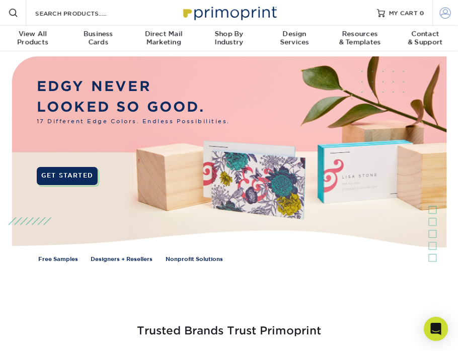
type input "[PERSON_NAME][EMAIL_ADDRESS][DOMAIN_NAME]"
click at [445, 14] on span at bounding box center [445, 12] width 11 height 11
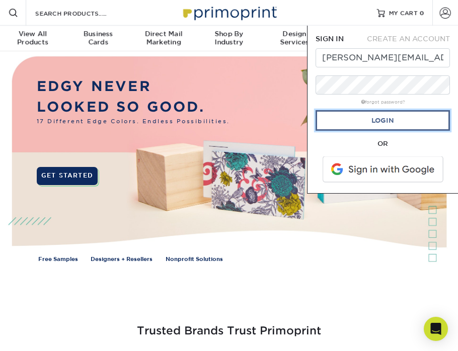
click at [369, 129] on link "Login" at bounding box center [383, 120] width 134 height 21
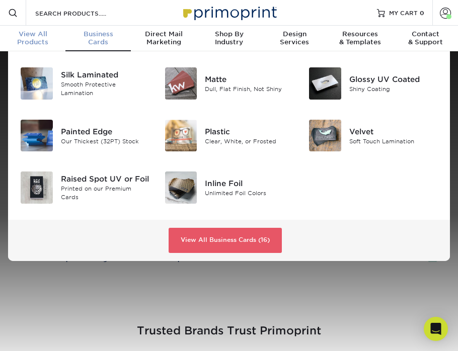
click at [43, 45] on div "View All Products" at bounding box center [32, 38] width 65 height 16
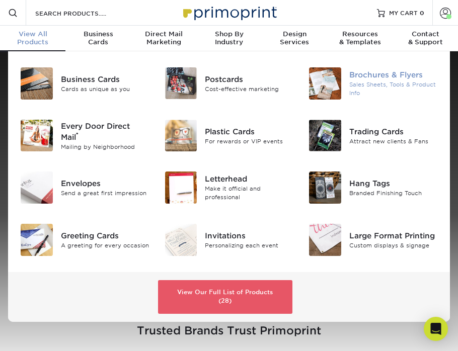
click at [329, 88] on img at bounding box center [325, 83] width 32 height 32
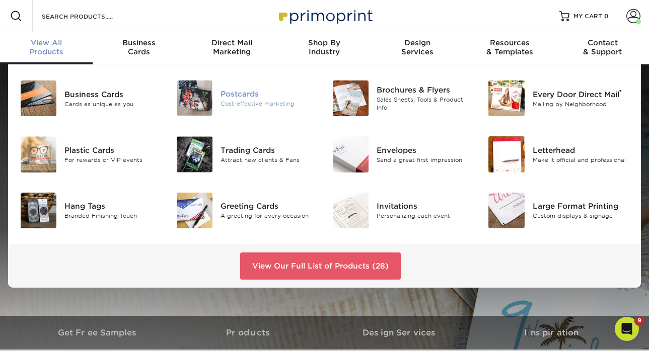
click at [237, 104] on div "Cost-effective marketing" at bounding box center [268, 104] width 97 height 9
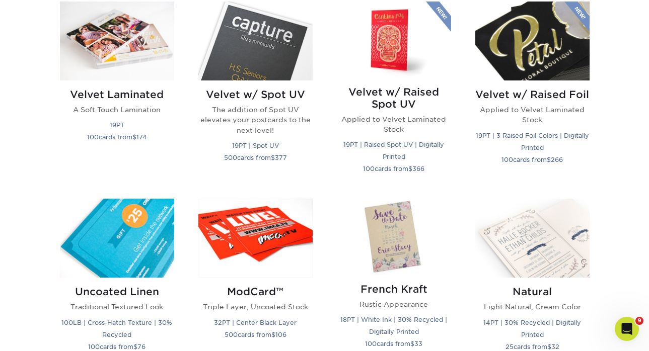
scroll to position [1031, 0]
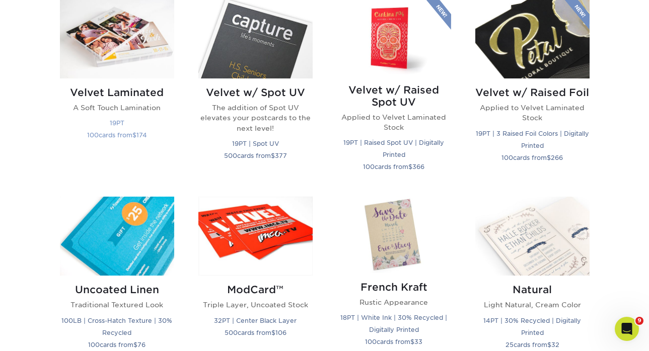
click at [144, 14] on img at bounding box center [117, 38] width 114 height 79
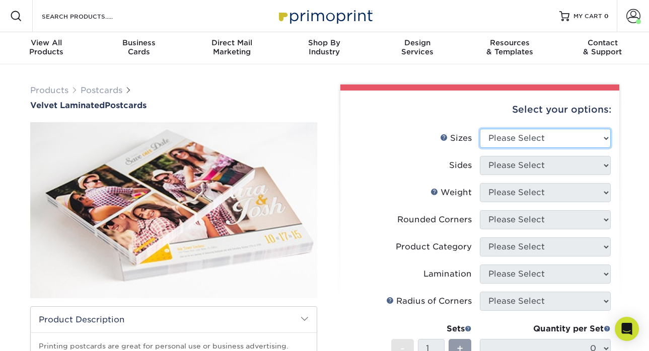
click at [491, 135] on select "Please Select 2" x 6" 2" x 8" 3" x 5" 3.5" x 3.5" 3.5" x 4" 3.5" x 8.5" 3.67" x…" at bounding box center [545, 138] width 131 height 19
click at [525, 138] on select "Please Select 2" x 6" 2" x 8" 3" x 5" 3.5" x 3.5" 3.5" x 4" 3.5" x 8.5" 3.67" x…" at bounding box center [545, 138] width 131 height 19
click at [547, 144] on select "Please Select 2" x 6" 2" x 8" 3" x 5" 3.5" x 3.5" 3.5" x 4" 3.5" x 8.5" 3.67" x…" at bounding box center [545, 138] width 131 height 19
select select "3.50x3.50"
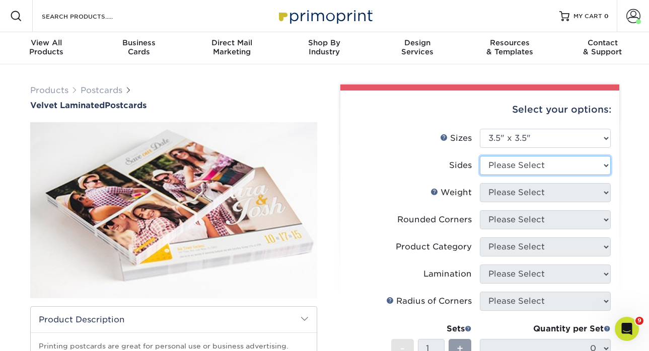
click at [525, 165] on select "Please Select Print Both Sides Print Front Only" at bounding box center [545, 165] width 131 height 19
select select "13abbda7-1d64-4f25-8bb2-c179b224825d"
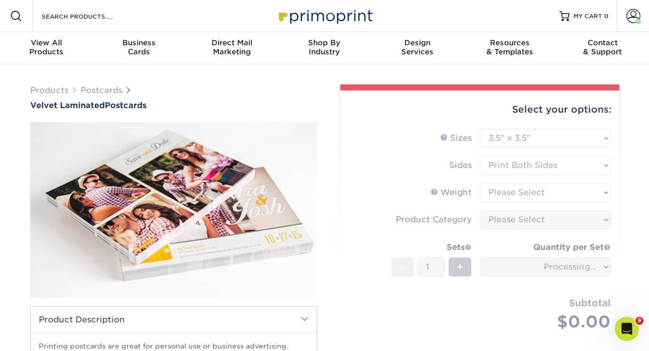
click at [506, 195] on form "Sizes Help Sizes Please Select 2" x 6" 2" x 8" 3" x 5" 3.5" x 3.5" 3.5" x 4" 3.…" at bounding box center [479, 242] width 263 height 226
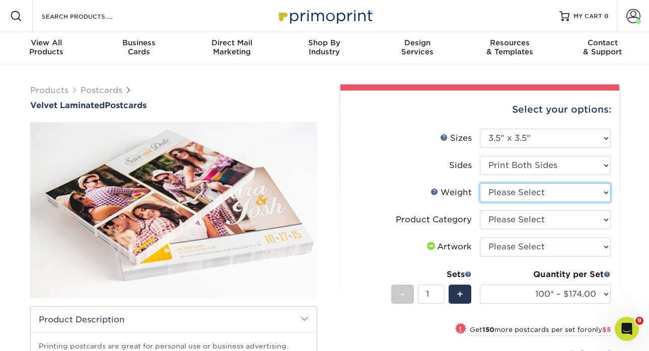
click at [502, 190] on select "Please Select 16PT" at bounding box center [545, 192] width 131 height 19
select select "16PT"
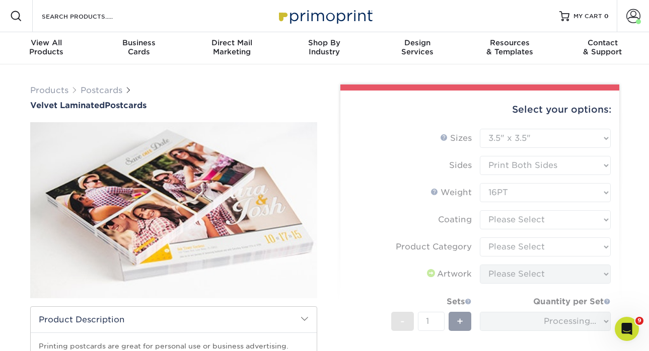
click at [499, 216] on form "Sizes Help Sizes Please Select 2" x 6" 2" x 8" 3" x 5" 3.5" x 3.5" 3.5" x 4" 3.…" at bounding box center [479, 274] width 263 height 290
click at [497, 215] on form "Sizes Help Sizes Please Select 2" x 6" 2" x 8" 3" x 5" 3.5" x 3.5" 3.5" x 4" 3.…" at bounding box center [479, 274] width 263 height 290
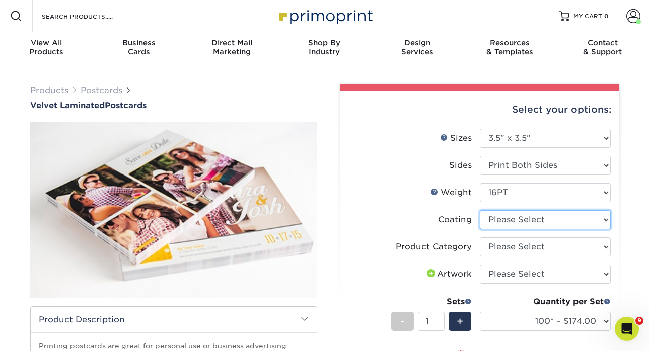
click at [497, 215] on select at bounding box center [545, 219] width 131 height 19
select select "3e7618de-abca-4bda-9f97-8b9129e913d8"
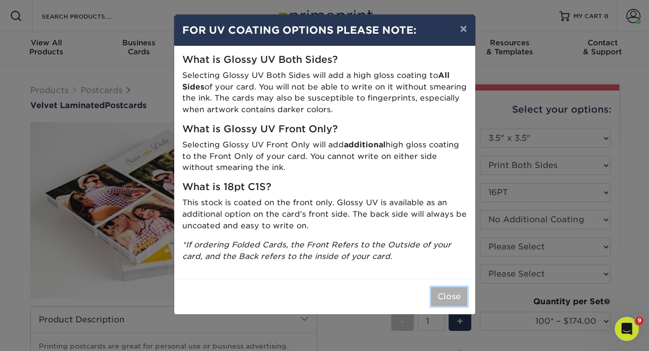
click at [444, 294] on button "Close" at bounding box center [449, 296] width 36 height 19
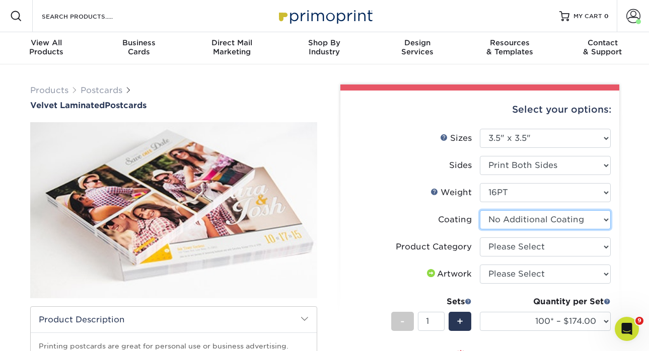
click at [515, 222] on select at bounding box center [545, 219] width 131 height 19
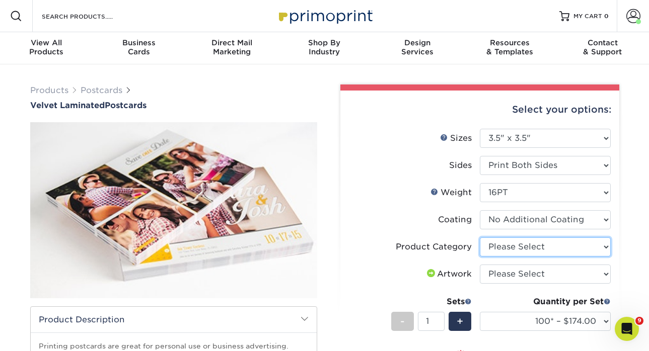
click at [496, 249] on select "Please Select Postcards" at bounding box center [545, 247] width 131 height 19
select select "9b7272e0-d6c8-4c3c-8e97-d3a1bcdab858"
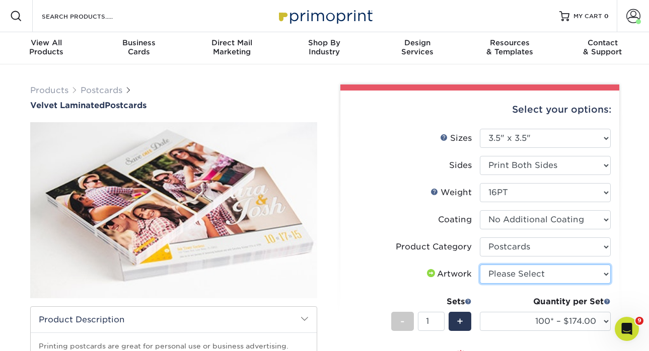
click at [497, 274] on select "Please Select I will upload files I need a design - $150" at bounding box center [545, 274] width 131 height 19
select select "upload"
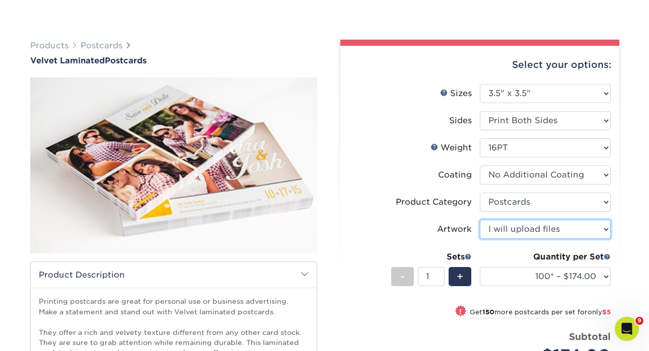
scroll to position [52, 0]
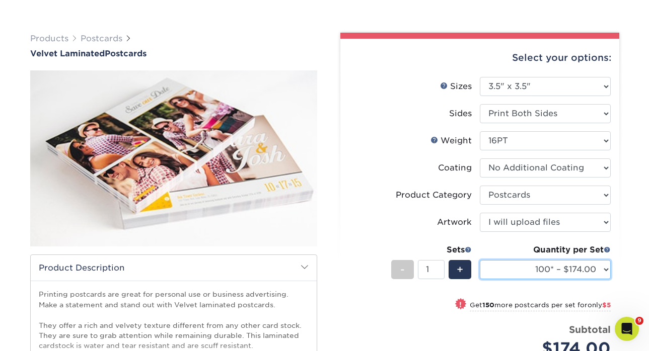
click at [531, 272] on select "100* – $174.00 250* – $179.00 500 – $185.00 1000 – $225.00 2500 – $438.00 5000 …" at bounding box center [545, 269] width 131 height 19
select select "500 – $185.00"
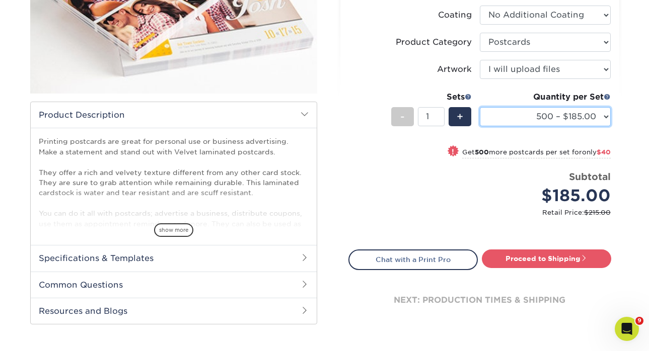
scroll to position [205, 0]
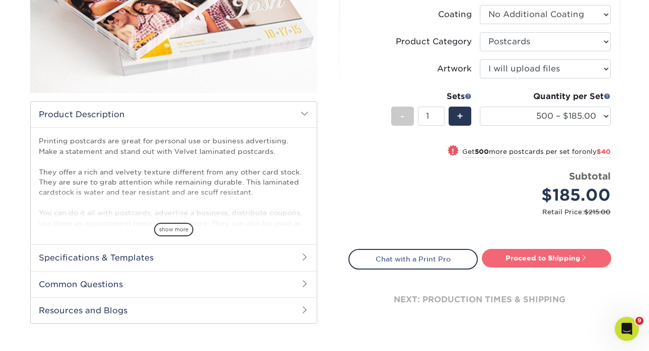
click at [510, 255] on link "Proceed to Shipping" at bounding box center [546, 258] width 129 height 18
type input "Set 1"
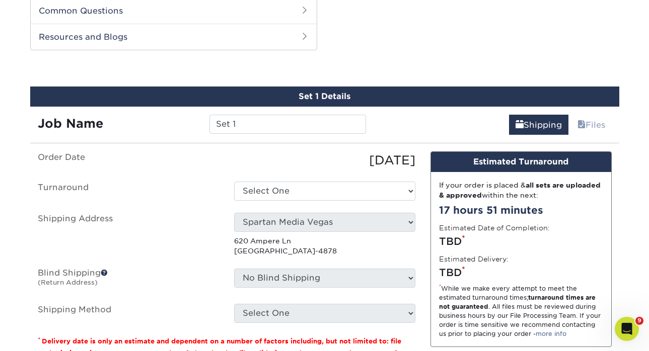
scroll to position [482, 0]
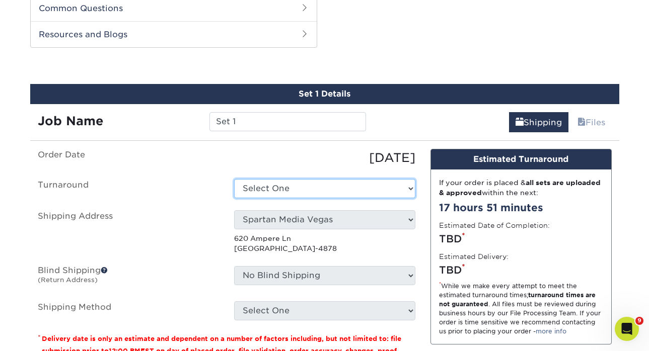
click at [278, 196] on select "Select One 2-4 Business Days 2 Day Next Business Day" at bounding box center [324, 188] width 181 height 19
select select "bd905a29-f530-487e-a0b1-79c63ced6e02"
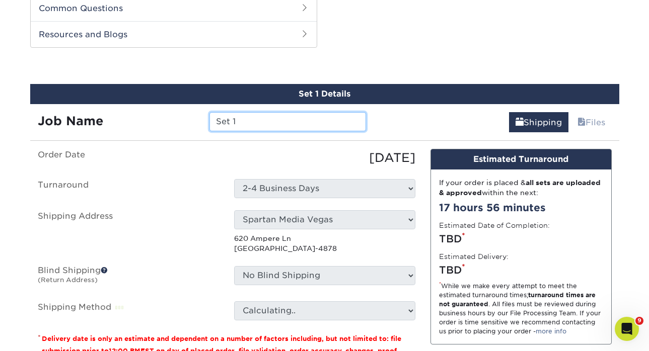
click at [233, 126] on input "Set 1" at bounding box center [287, 121] width 157 height 19
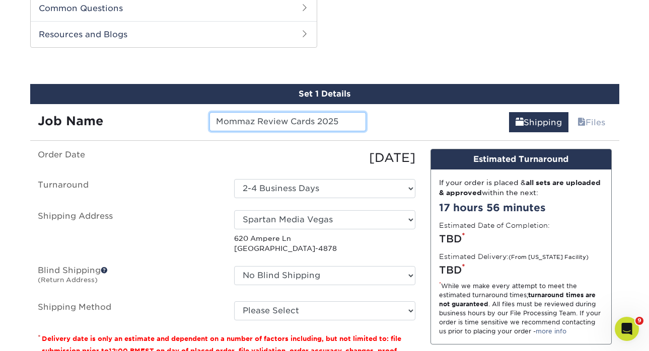
type input "Mommaz Review Cards 2025"
click at [128, 201] on ul "Order Date 08/10/2025 Turnaround Select One 2-4 Business Days 2 Day Next Busine…" at bounding box center [227, 235] width 378 height 172
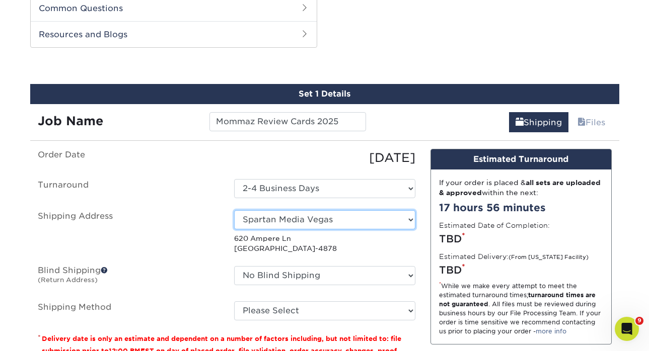
click at [246, 223] on select "Select One Alan's House Anna's House Becky Stauder Chase SE Texas Esko Office F…" at bounding box center [324, 219] width 181 height 19
select select "43029"
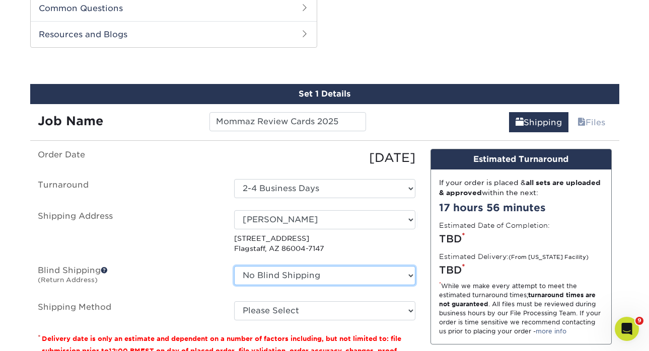
click at [261, 275] on select "No Blind Shipping Alan's House Anna's House Becky Stauder Chase SE Texas Esko O…" at bounding box center [324, 275] width 181 height 19
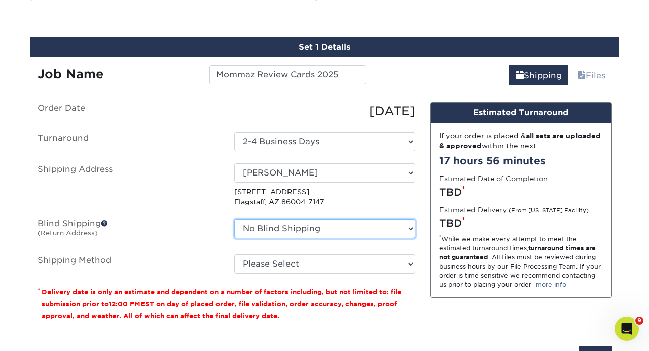
scroll to position [529, 0]
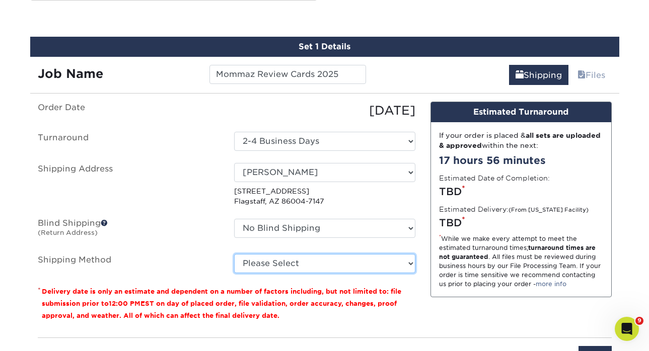
click at [255, 264] on select "Please Select 3 Day Shipping Service (+$23.89) 2 Day Air Shipping (+$24.37) Gro…" at bounding box center [324, 263] width 181 height 19
select select "12"
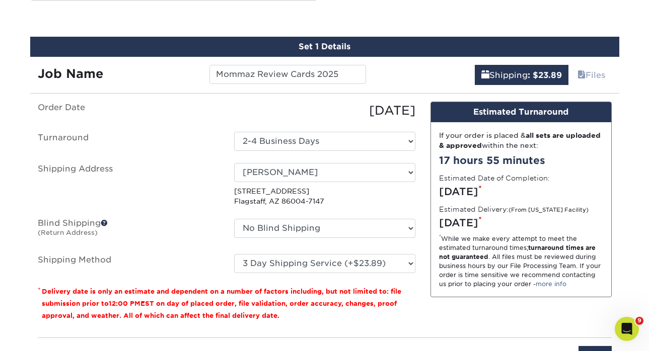
click at [167, 243] on ul "Order Date 08/10/2025 Turnaround Select One 2-4 Business Days 2 Day Next Busine…" at bounding box center [227, 188] width 378 height 172
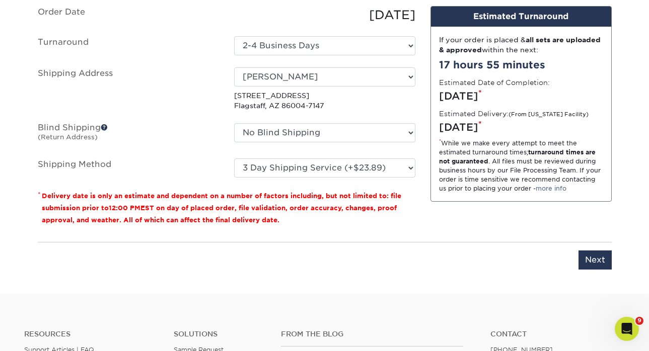
scroll to position [622, 0]
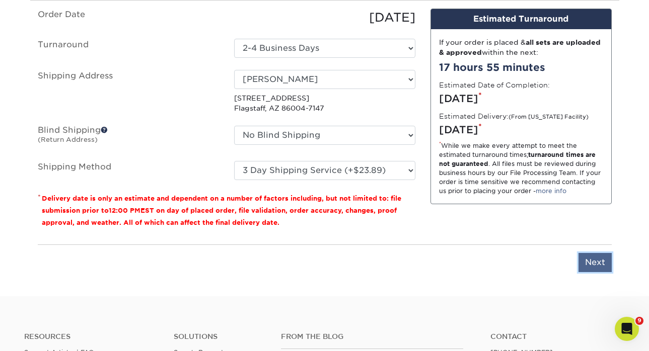
click at [588, 267] on input "Next" at bounding box center [594, 262] width 33 height 19
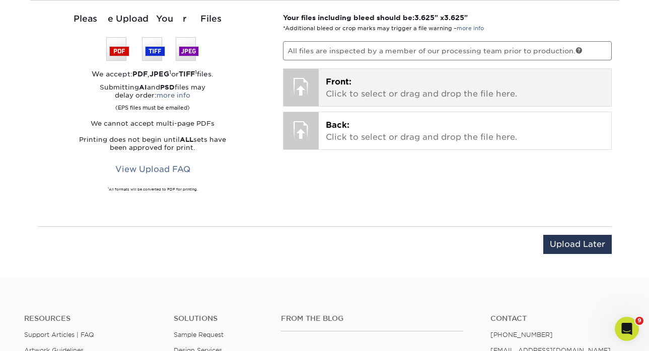
click at [346, 89] on p "Front: Click to select or drag and drop the file here." at bounding box center [465, 88] width 278 height 24
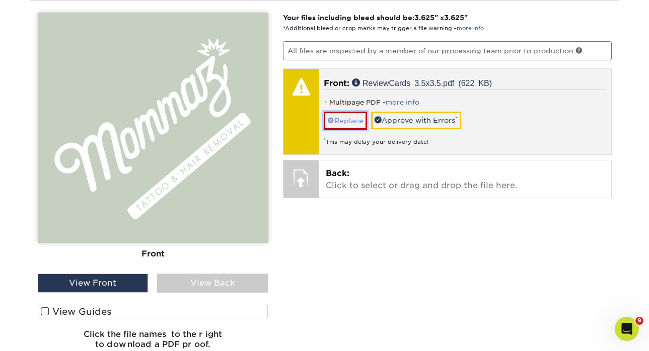
click at [353, 121] on link "Replace" at bounding box center [345, 121] width 43 height 18
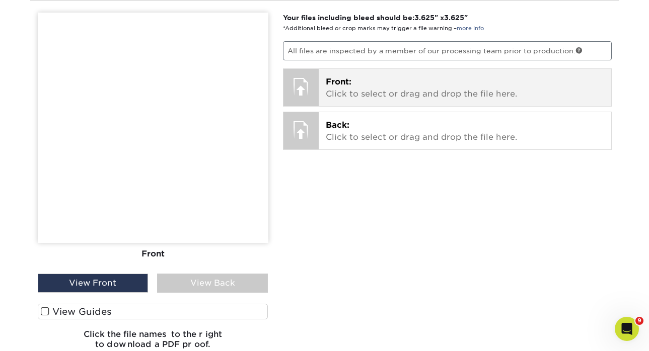
click at [347, 94] on p "Front: Click to select or drag and drop the file here." at bounding box center [465, 88] width 278 height 24
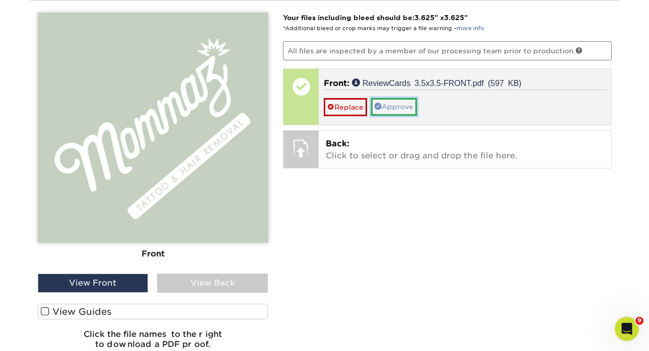
click at [392, 105] on link "Approve" at bounding box center [394, 106] width 46 height 17
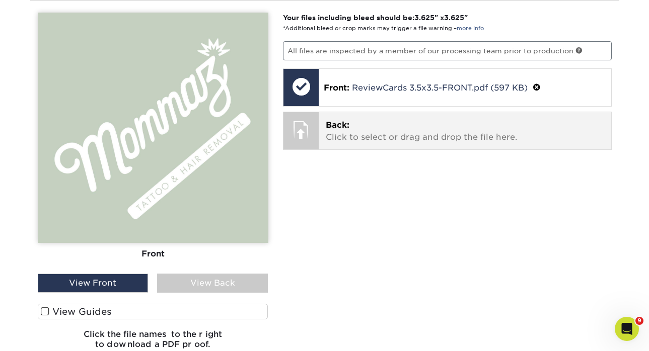
click at [369, 125] on p "Back: Click to select or drag and drop the file here." at bounding box center [465, 131] width 278 height 24
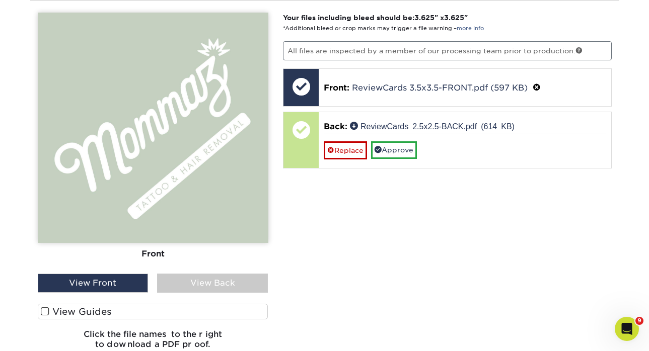
click at [203, 282] on div "View Back" at bounding box center [212, 283] width 111 height 19
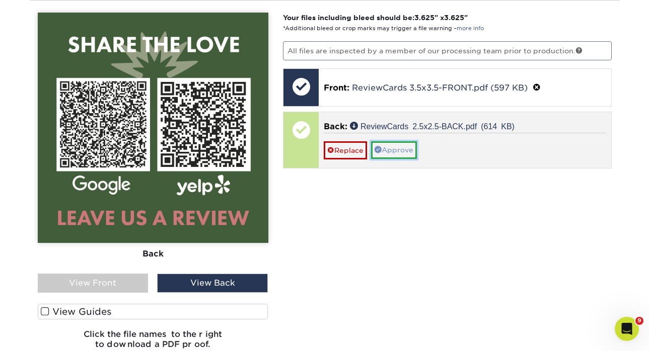
click at [392, 149] on link "Approve" at bounding box center [394, 149] width 46 height 17
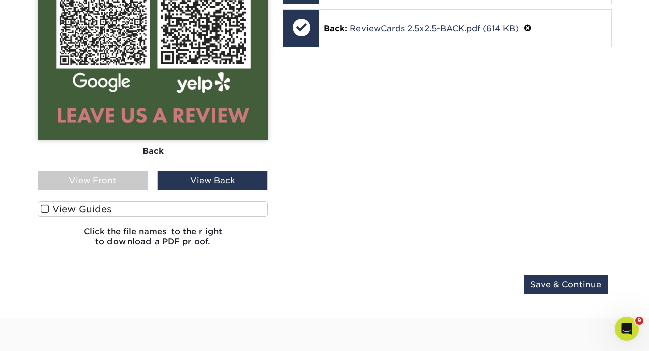
click at [71, 206] on label "View Guides" at bounding box center [153, 209] width 231 height 16
click at [0, 0] on input "View Guides" at bounding box center [0, 0] width 0 height 0
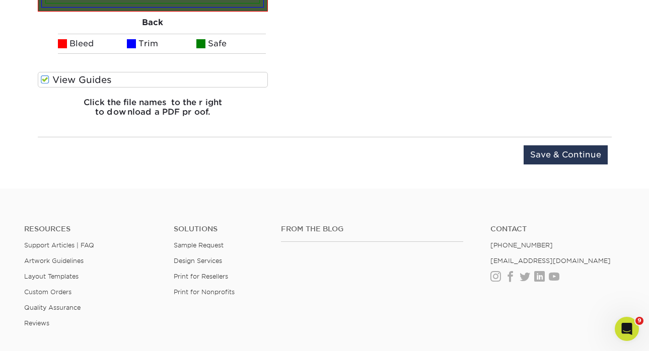
scroll to position [1119, 0]
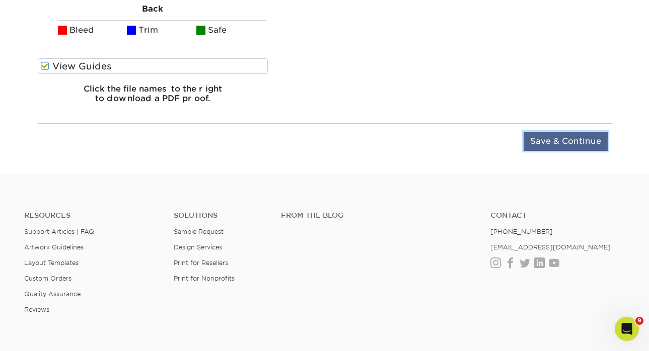
click at [554, 142] on input "Save & Continue" at bounding box center [566, 141] width 84 height 19
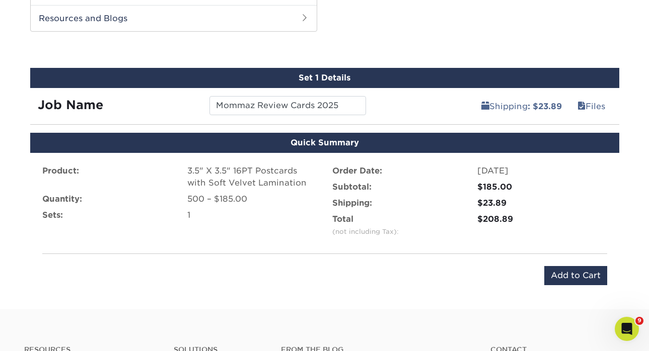
scroll to position [497, 0]
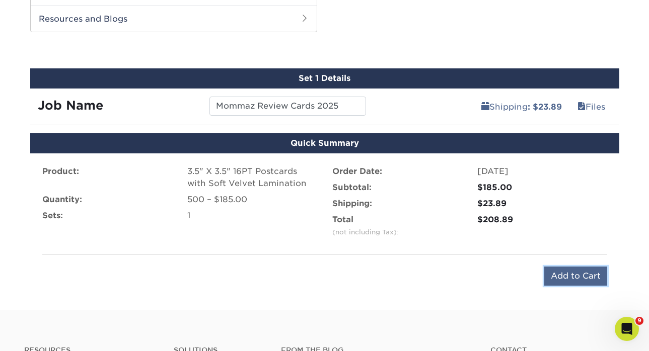
click at [563, 275] on input "Add to Cart" at bounding box center [575, 276] width 63 height 19
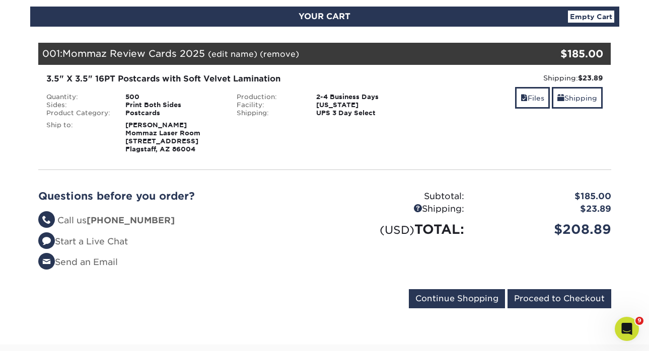
scroll to position [111, 0]
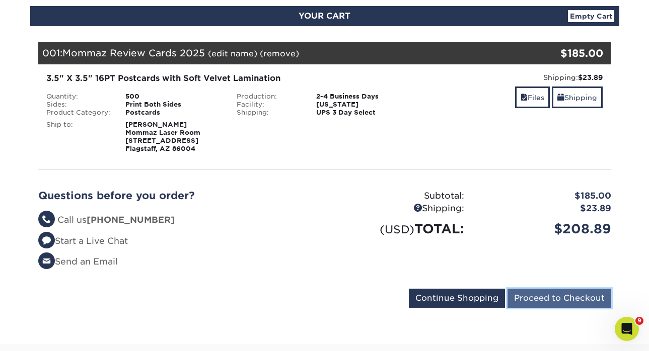
click at [552, 302] on input "Proceed to Checkout" at bounding box center [559, 298] width 104 height 19
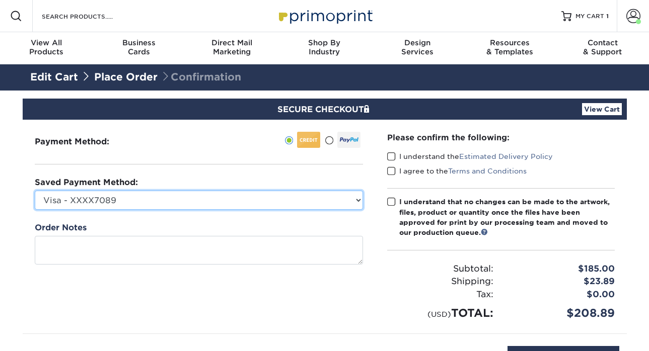
click at [250, 198] on select "Visa - XXXX7089 Visa - XXXX4298 New Credit Card" at bounding box center [199, 200] width 328 height 19
select select
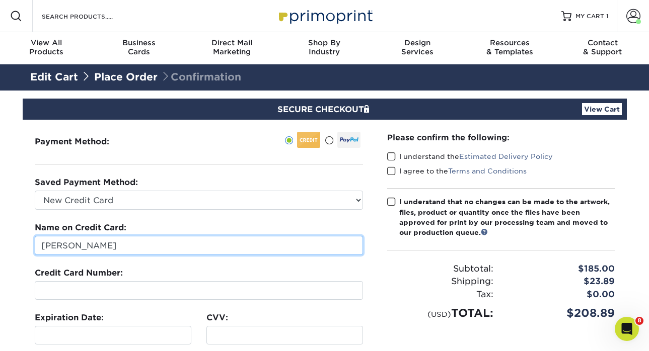
click at [132, 244] on input "Kimberly Esparza" at bounding box center [199, 245] width 328 height 19
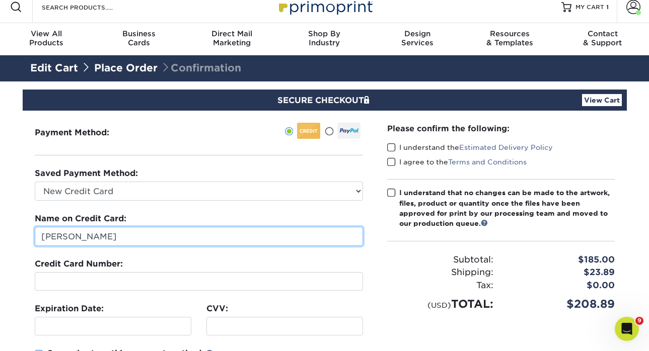
click at [132, 244] on input "Kimberly Esparza" at bounding box center [199, 236] width 328 height 19
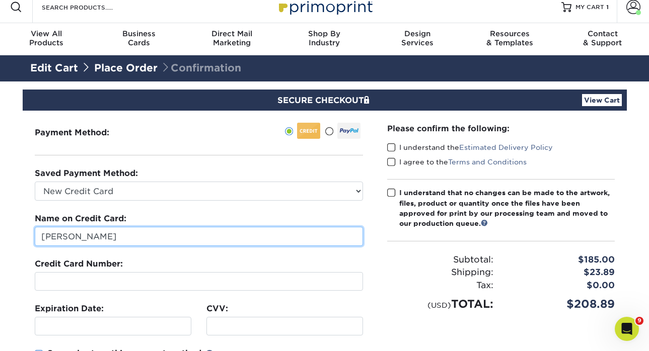
type input "Rebecca Stauder"
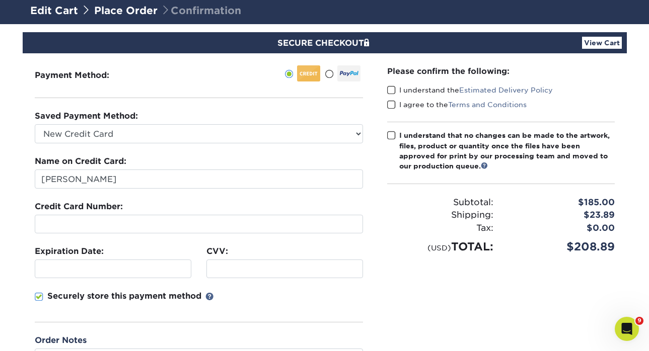
scroll to position [76, 0]
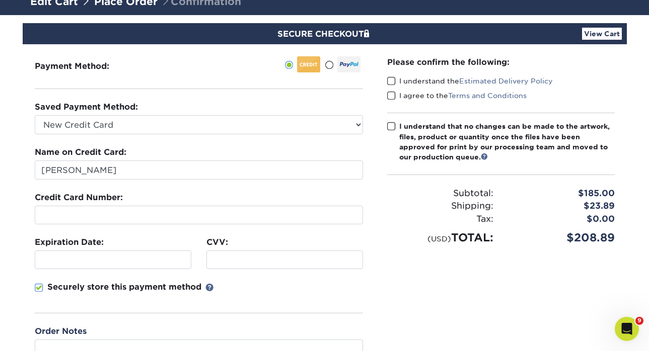
click at [40, 287] on span at bounding box center [39, 288] width 9 height 10
click at [0, 0] on input "Securely store this payment method" at bounding box center [0, 0] width 0 height 0
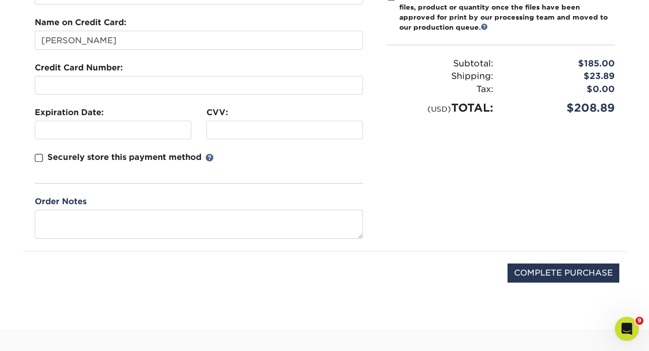
scroll to position [214, 0]
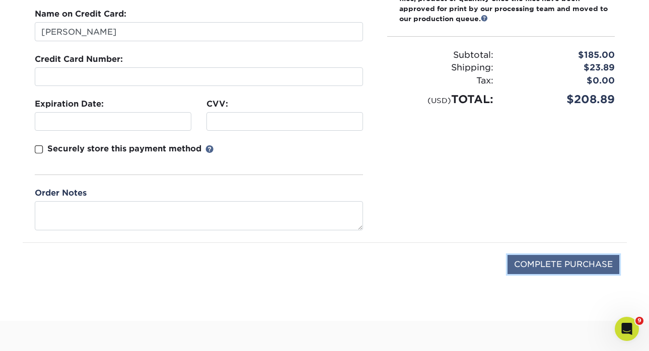
click at [511, 265] on input "COMPLETE PURCHASE" at bounding box center [563, 264] width 112 height 19
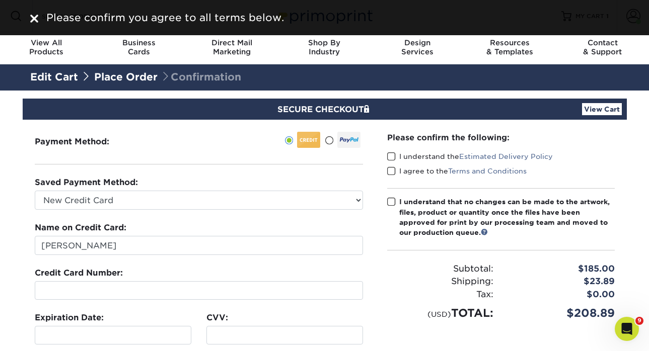
scroll to position [0, 0]
click at [392, 155] on span at bounding box center [391, 157] width 9 height 10
click at [0, 0] on input "I understand the Estimated Delivery Policy" at bounding box center [0, 0] width 0 height 0
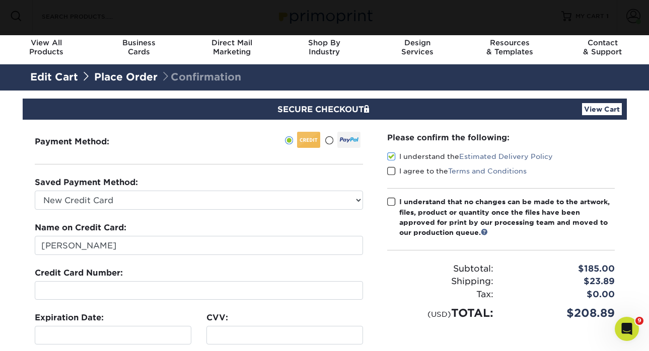
click at [392, 172] on span at bounding box center [391, 172] width 9 height 10
click at [0, 0] on input "I agree to the Terms and Conditions" at bounding box center [0, 0] width 0 height 0
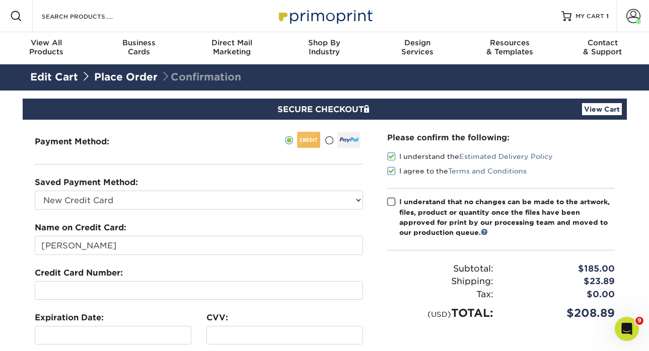
click at [392, 200] on span at bounding box center [391, 202] width 9 height 10
click at [0, 0] on input "I understand that no changes can be made to the artwork, files, product or quan…" at bounding box center [0, 0] width 0 height 0
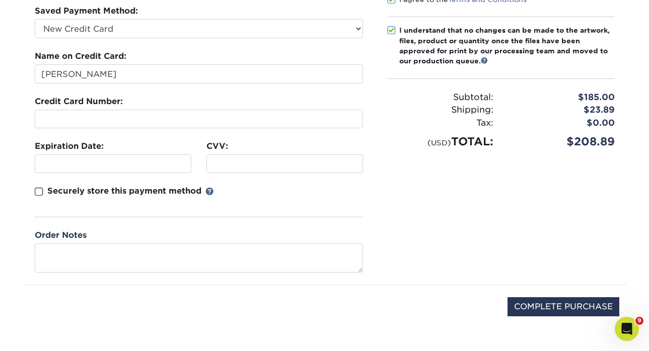
scroll to position [179, 0]
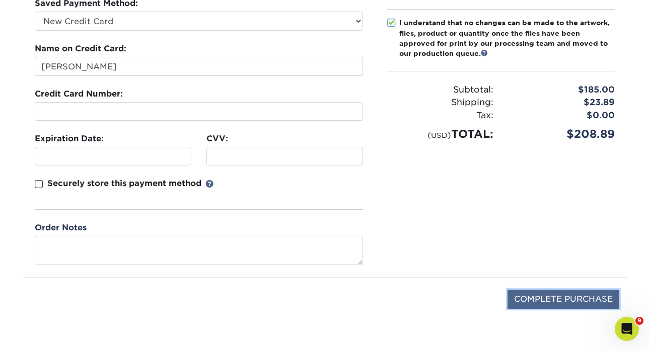
click at [551, 297] on input "COMPLETE PURCHASE" at bounding box center [563, 299] width 112 height 19
type input "PROCESSING, PLEASE WAIT..."
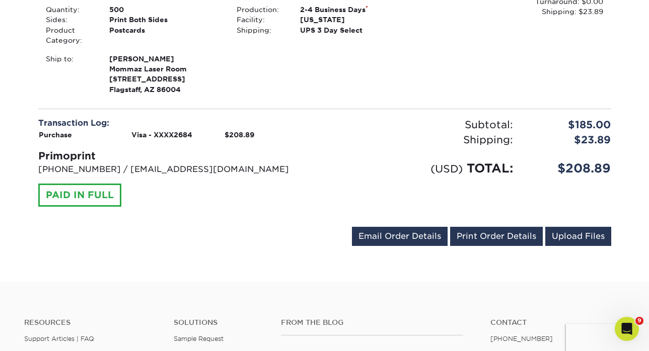
scroll to position [323, 0]
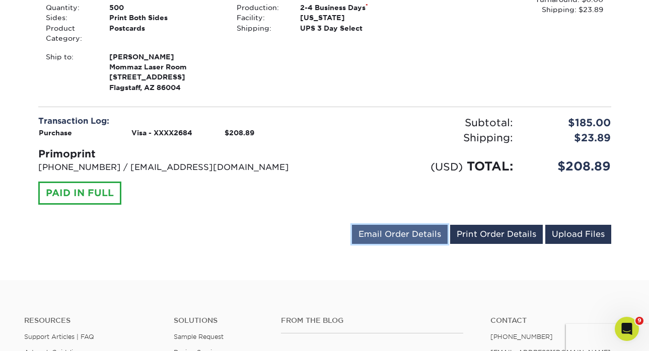
click at [433, 234] on link "Email Order Details" at bounding box center [400, 234] width 96 height 19
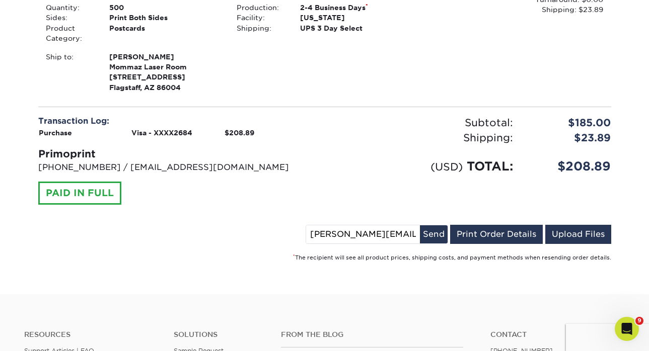
click at [387, 231] on input "[PERSON_NAME][EMAIL_ADDRESS][DOMAIN_NAME]" at bounding box center [363, 235] width 114 height 18
type input "[PERSON_NAME][EMAIL_ADDRESS][DOMAIN_NAME]"
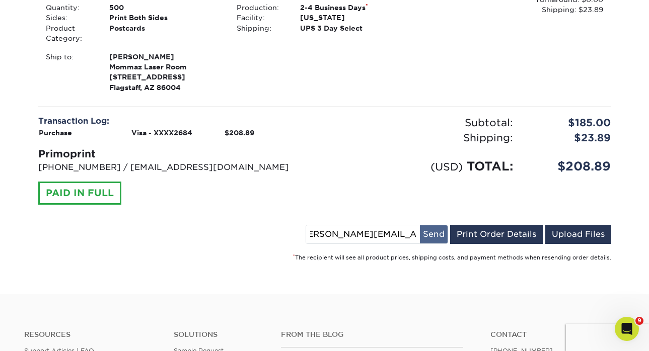
click at [429, 236] on button "Send" at bounding box center [434, 235] width 28 height 18
